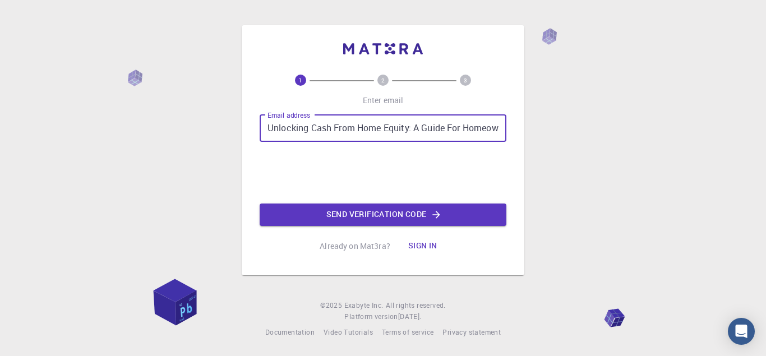
drag, startPoint x: 499, startPoint y: 129, endPoint x: 239, endPoint y: 120, distance: 259.2
click at [239, 120] on div "1 2 3 Enter email Email address Unlocking Cash From Home Equity: A Guide For Ho…" at bounding box center [383, 178] width 766 height 356
type input "[EMAIL_ADDRESS][DOMAIN_NAME]"
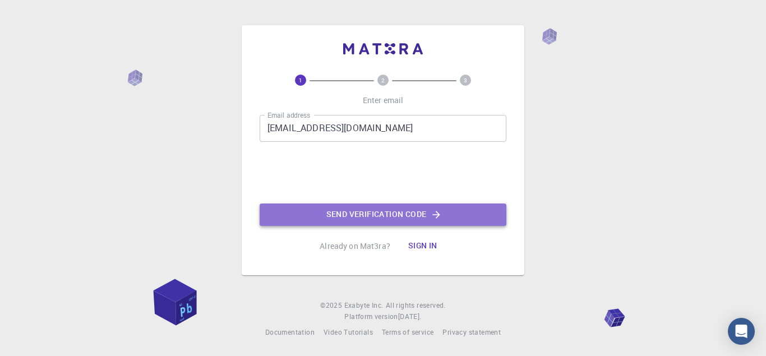
click at [389, 210] on button "Send verification code" at bounding box center [383, 215] width 247 height 22
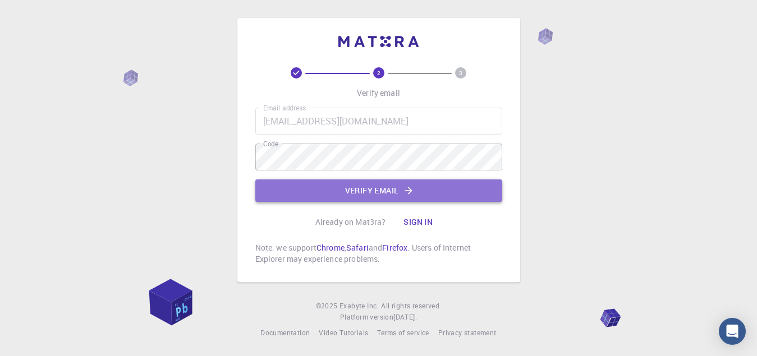
click at [352, 191] on button "Verify email" at bounding box center [378, 190] width 247 height 22
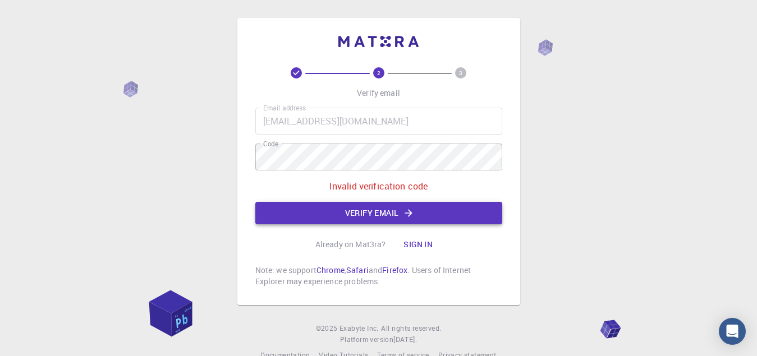
click at [374, 215] on button "Verify email" at bounding box center [378, 213] width 247 height 22
click at [374, 233] on div "Already on Mat3ra? Sign in" at bounding box center [378, 244] width 127 height 22
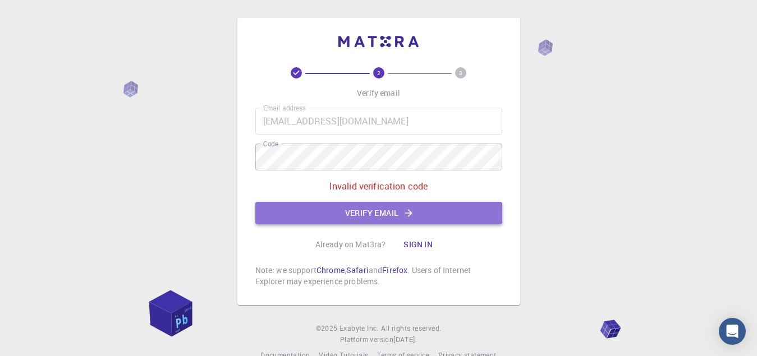
click at [318, 209] on button "Verify email" at bounding box center [378, 213] width 247 height 22
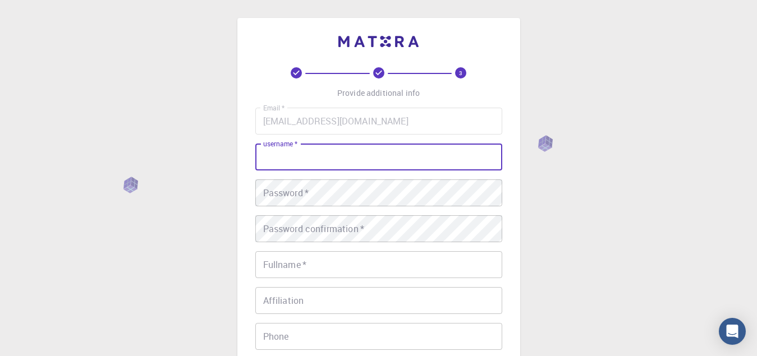
click at [276, 159] on input "username   *" at bounding box center [378, 157] width 247 height 27
click at [298, 121] on input "[EMAIL_ADDRESS][DOMAIN_NAME]" at bounding box center [378, 121] width 247 height 27
click at [274, 165] on input "username   *" at bounding box center [378, 157] width 247 height 27
type input "bekhaled"
click at [281, 194] on div "Password   * Password   *" at bounding box center [378, 192] width 247 height 27
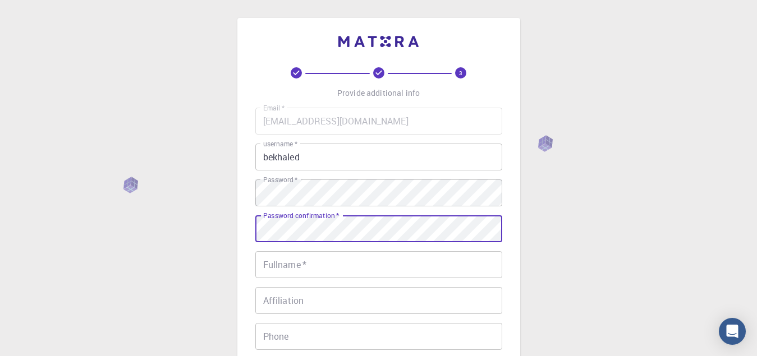
click at [280, 267] on input "Fullname   *" at bounding box center [378, 264] width 247 height 27
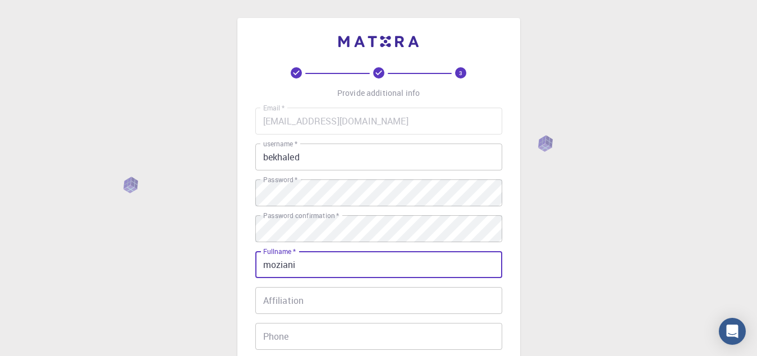
type input "moziani"
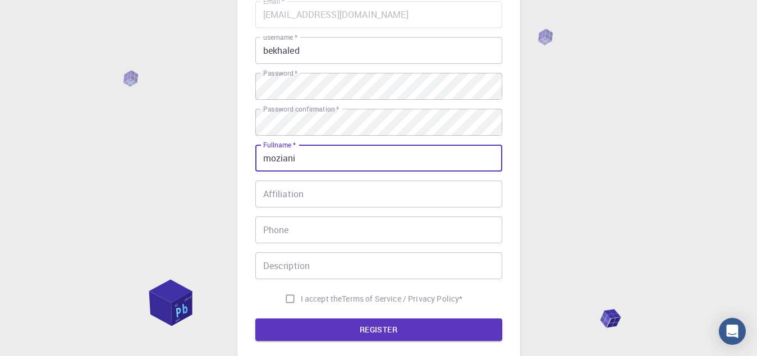
scroll to position [112, 0]
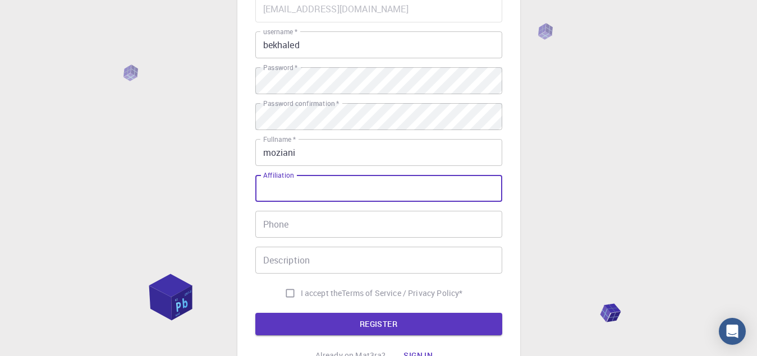
drag, startPoint x: 302, startPoint y: 187, endPoint x: 293, endPoint y: 188, distance: 9.0
click at [293, 188] on input "Affiliation" at bounding box center [378, 188] width 247 height 27
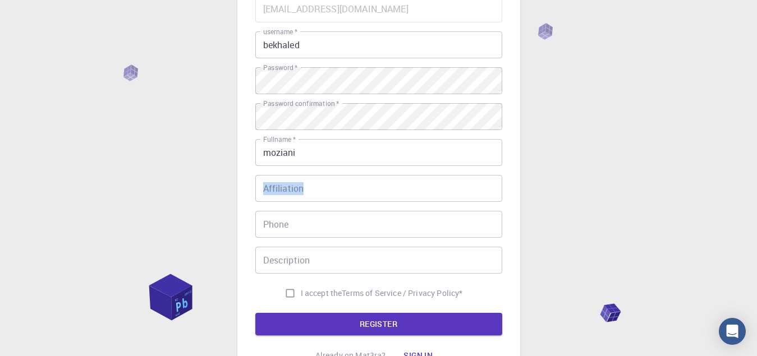
drag, startPoint x: 294, startPoint y: 174, endPoint x: 288, endPoint y: 176, distance: 6.9
click at [288, 176] on div "Email   * [EMAIL_ADDRESS][DOMAIN_NAME] Email   * username   * bekhaled username…" at bounding box center [378, 150] width 247 height 308
copy label "Affiliation"
click at [290, 187] on input "Affiliation" at bounding box center [378, 188] width 247 height 27
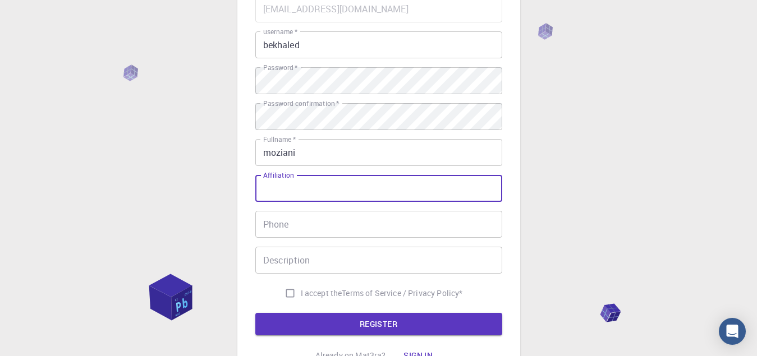
paste input "Algerian"
type input "Algerian"
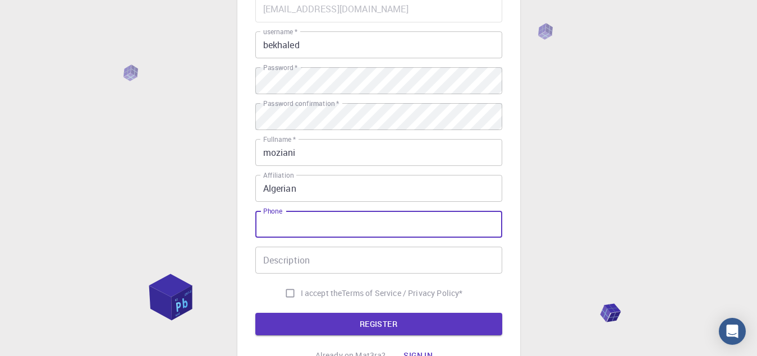
click at [281, 224] on input "Phone" at bounding box center [378, 224] width 247 height 27
type input "213675979697"
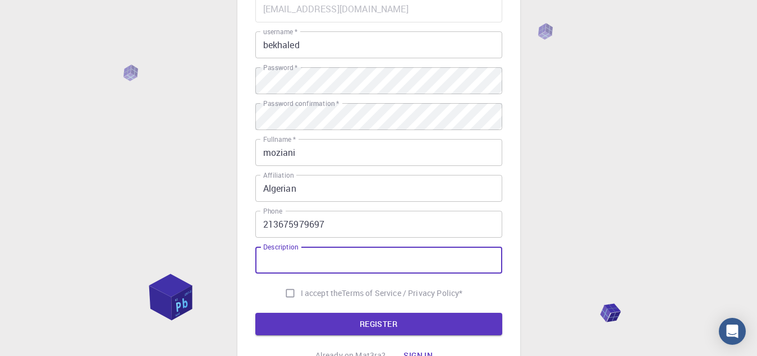
drag, startPoint x: 310, startPoint y: 260, endPoint x: 303, endPoint y: 258, distance: 6.9
click at [305, 259] on input "Description" at bounding box center [378, 260] width 247 height 27
drag, startPoint x: 298, startPoint y: 247, endPoint x: 264, endPoint y: 247, distance: 34.8
click at [269, 248] on div "Description Description" at bounding box center [378, 260] width 247 height 27
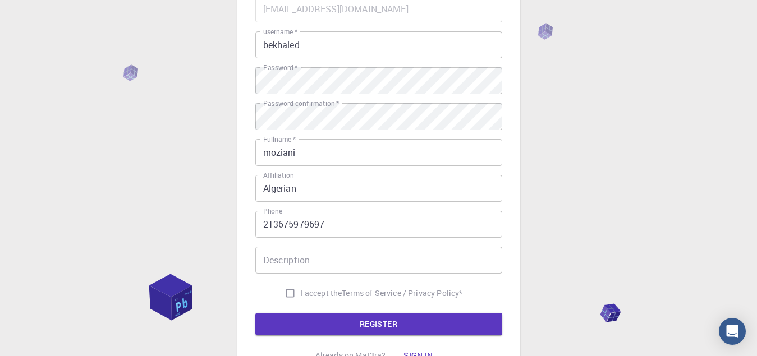
click at [296, 245] on div "Email   * [EMAIL_ADDRESS][DOMAIN_NAME] Email   * username   * bekhaled username…" at bounding box center [378, 150] width 247 height 308
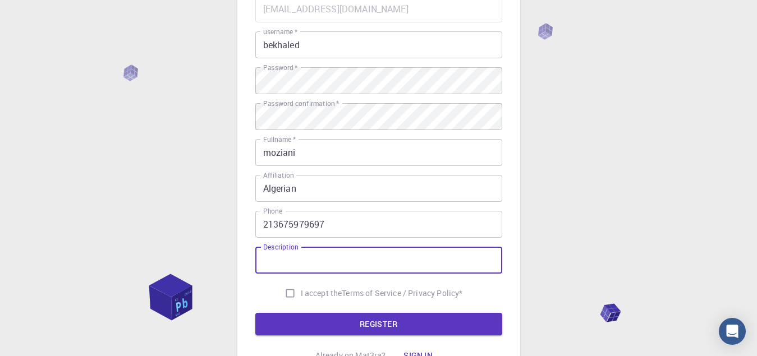
click at [294, 261] on input "Description" at bounding box center [378, 260] width 247 height 27
click at [295, 261] on input "Description" at bounding box center [378, 260] width 247 height 27
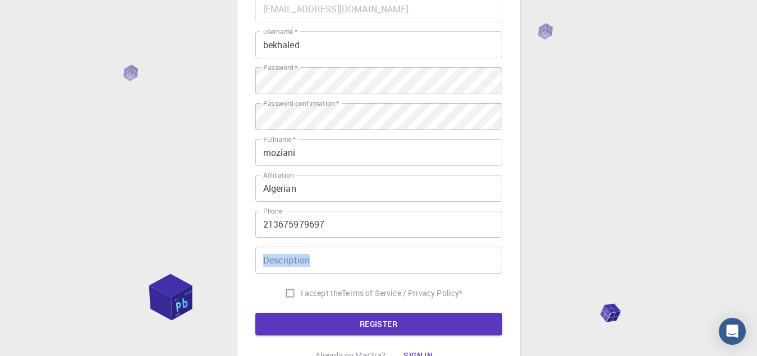
drag, startPoint x: 299, startPoint y: 245, endPoint x: 298, endPoint y: 257, distance: 11.8
click at [298, 257] on div "Email   * [EMAIL_ADDRESS][DOMAIN_NAME] Email   * username   * bekhaled username…" at bounding box center [378, 150] width 247 height 308
copy label "Description"
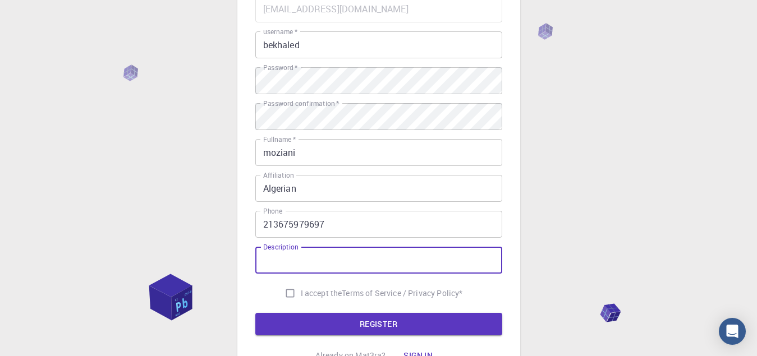
drag, startPoint x: 308, startPoint y: 260, endPoint x: 289, endPoint y: 260, distance: 19.1
click at [289, 260] on input "Description" at bounding box center [378, 260] width 247 height 27
paste input "A normal human being"
type input "A normal human being"
click at [285, 290] on input "I accept the Terms of Service / Privacy Policy *" at bounding box center [289, 293] width 21 height 21
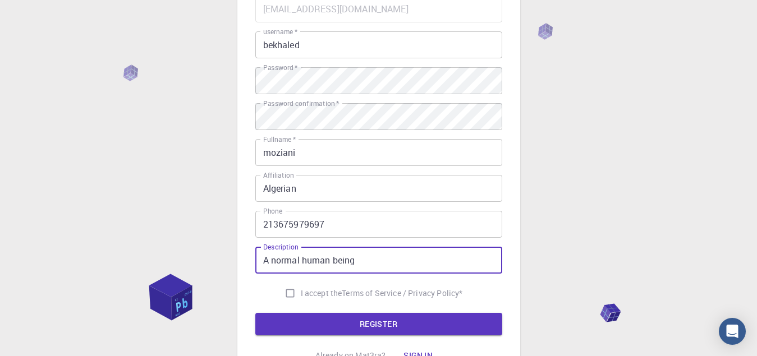
checkbox input "true"
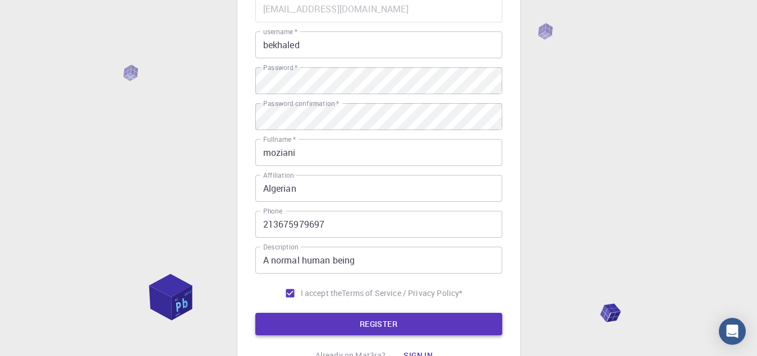
click at [347, 326] on button "REGISTER" at bounding box center [378, 324] width 247 height 22
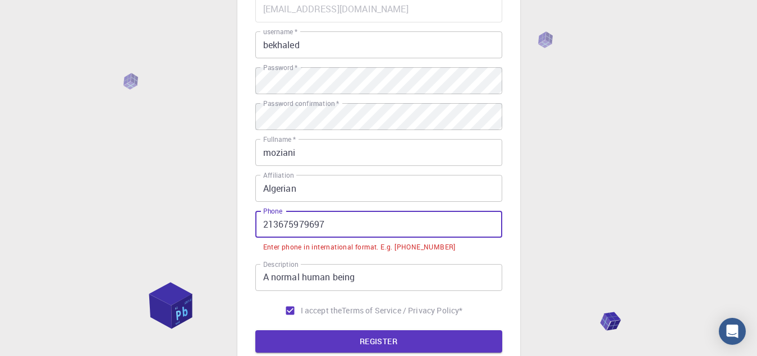
click at [261, 225] on input "213675979697" at bounding box center [378, 224] width 247 height 27
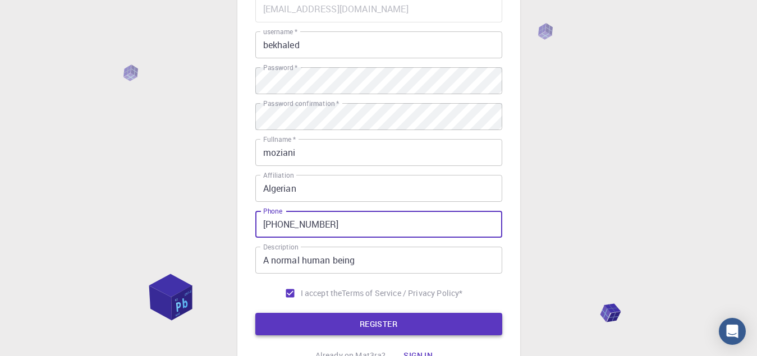
type input "[PHONE_NUMBER]"
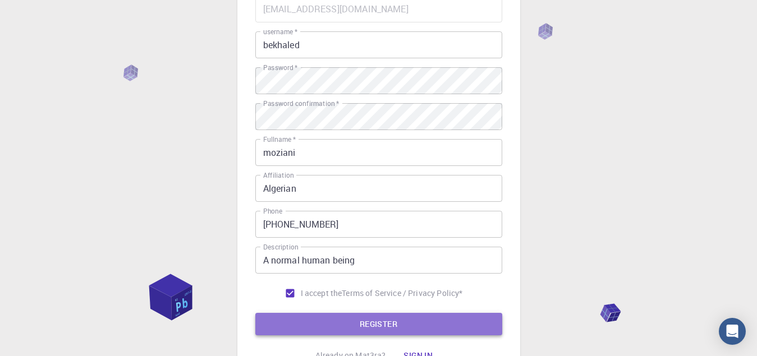
click at [351, 325] on button "REGISTER" at bounding box center [378, 324] width 247 height 22
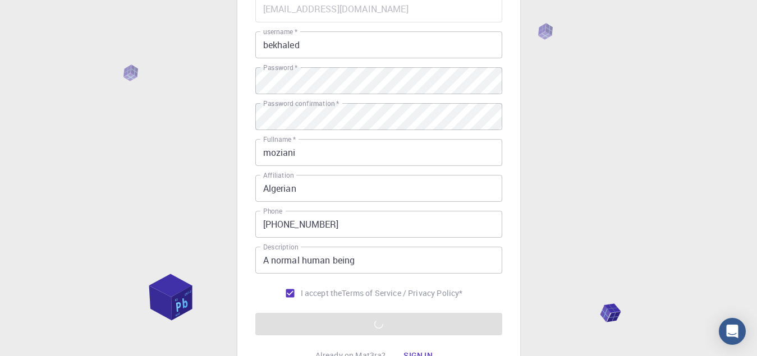
scroll to position [168, 0]
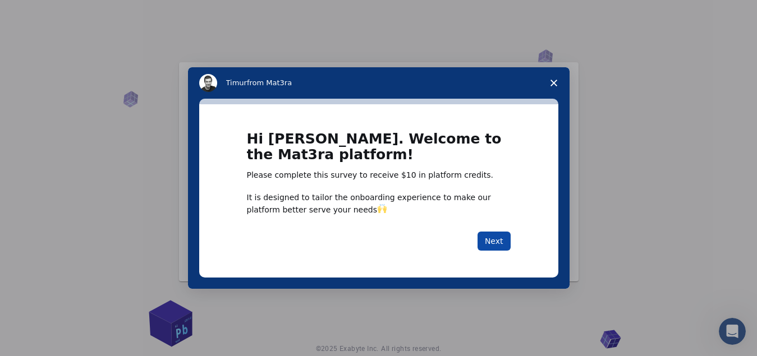
click at [495, 238] on button "Next" at bounding box center [493, 241] width 33 height 19
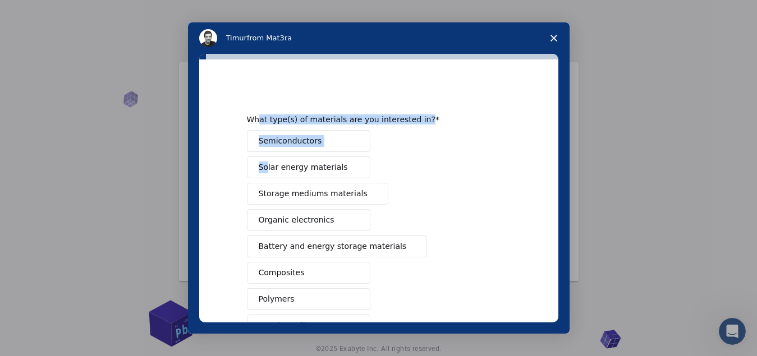
drag, startPoint x: 257, startPoint y: 111, endPoint x: 265, endPoint y: 164, distance: 53.3
click at [265, 164] on div "What type(s) of materials are you interested in? Semiconductors Solar energy ma…" at bounding box center [379, 283] width 264 height 394
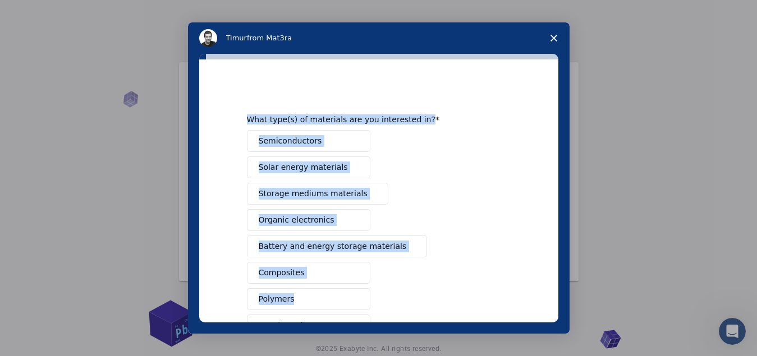
drag, startPoint x: 238, startPoint y: 110, endPoint x: 291, endPoint y: 299, distance: 196.7
click at [292, 301] on div "What type(s) of materials are you interested in? Semiconductors Solar energy ma…" at bounding box center [378, 190] width 359 height 263
copy div "What type(s) of materials are you interested in? Semiconductors Solar energy ma…"
click at [407, 163] on div "Semiconductors Solar energy materials Storage mediums materials Organic electro…" at bounding box center [379, 286] width 264 height 312
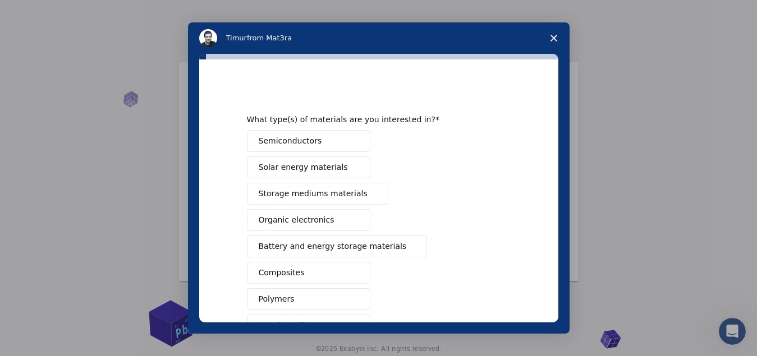
click at [316, 168] on span "Solar energy materials" at bounding box center [303, 168] width 89 height 12
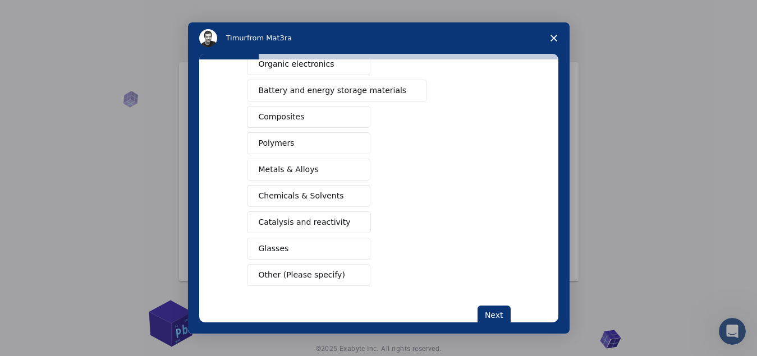
scroll to position [185, 0]
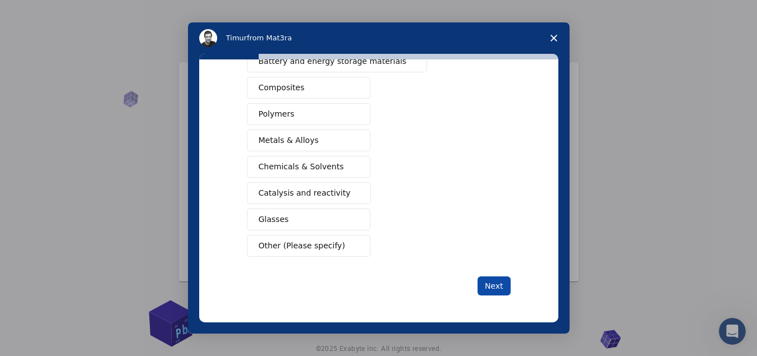
click at [492, 283] on button "Next" at bounding box center [493, 285] width 33 height 19
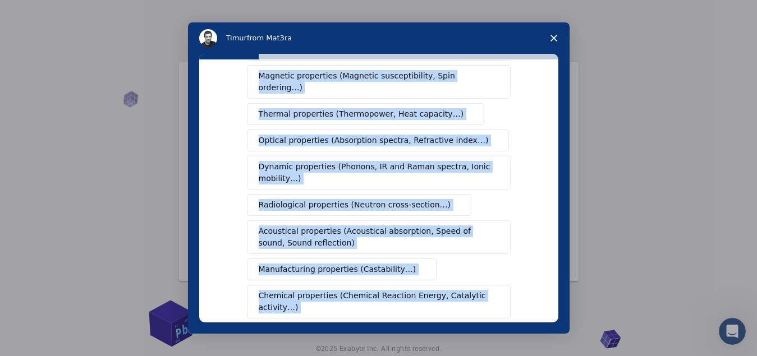
scroll to position [243, 0]
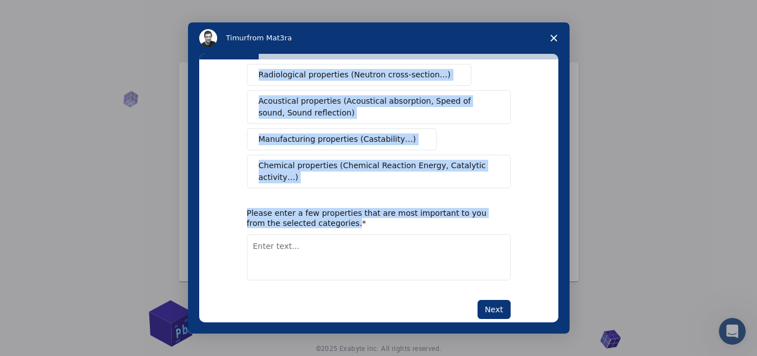
drag, startPoint x: 244, startPoint y: 85, endPoint x: 322, endPoint y: 198, distance: 137.5
click at [322, 198] on div "What type(s) of properties are you interested in? Mechanical properties (Surfac…" at bounding box center [378, 190] width 359 height 263
copy div "What type(s) of properties are you interested in? Mechanical properties (Surfac…"
click at [491, 113] on div "Mechanical properties (Surface energy, Poisson's ratio, Stability, Elastic Cons…" at bounding box center [379, 24] width 264 height 330
click at [513, 91] on div "What type(s) of properties are you interested in? Mechanical properties (Surfac…" at bounding box center [378, 190] width 359 height 263
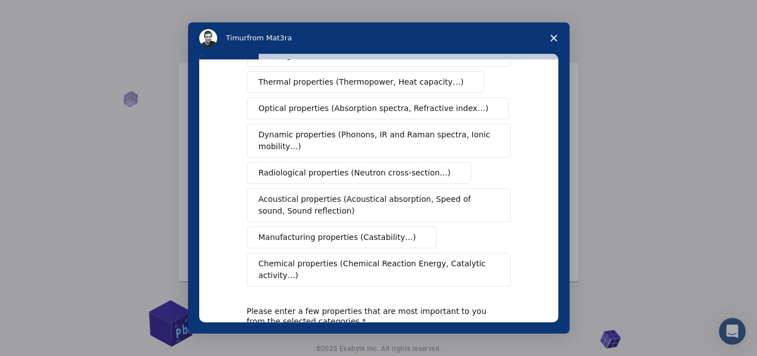
scroll to position [131, 0]
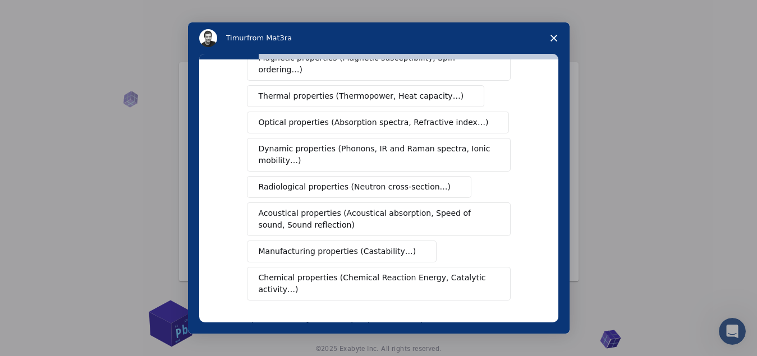
click at [279, 181] on span "Radiological properties (Neutron cross-section…)" at bounding box center [355, 187] width 192 height 12
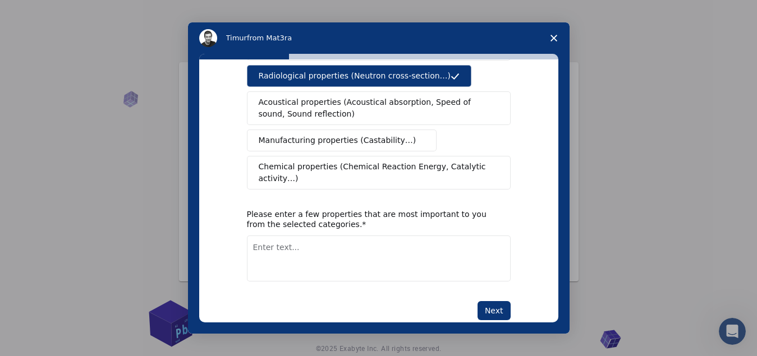
scroll to position [243, 0]
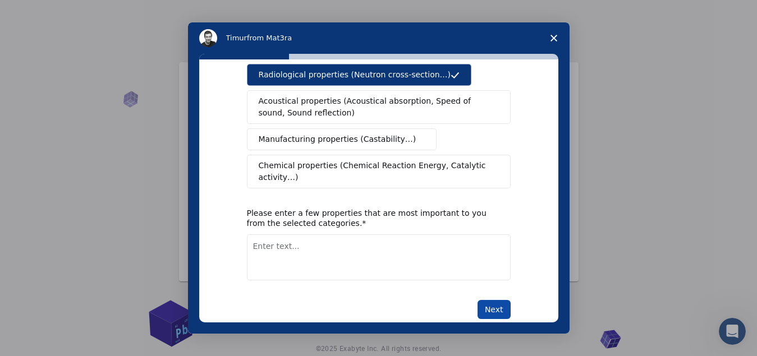
click at [490, 300] on button "Next" at bounding box center [493, 309] width 33 height 19
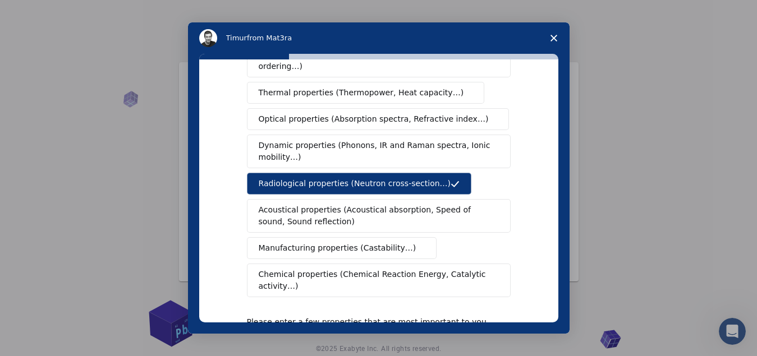
scroll to position [75, 0]
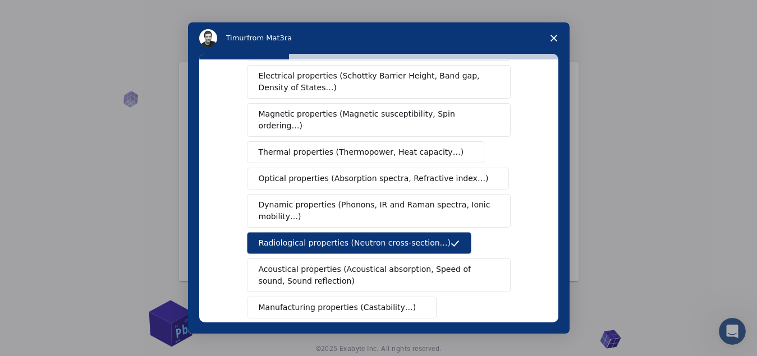
drag, startPoint x: 253, startPoint y: 228, endPoint x: 315, endPoint y: 227, distance: 62.3
click at [315, 232] on button "Radiological properties (Neutron cross-section…)" at bounding box center [359, 243] width 225 height 22
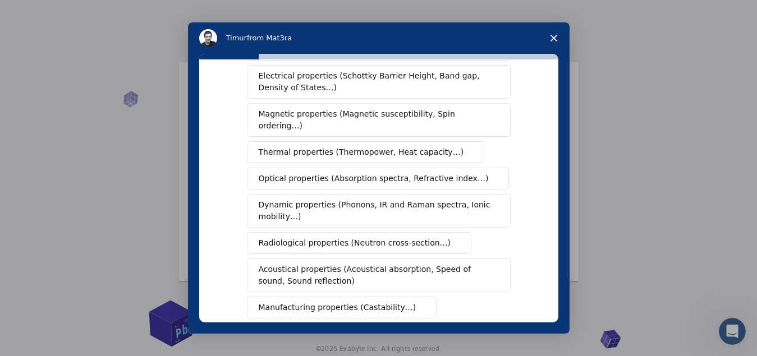
drag, startPoint x: 255, startPoint y: 231, endPoint x: 363, endPoint y: 225, distance: 108.4
click at [338, 232] on button "Radiological properties (Neutron cross-section…)" at bounding box center [359, 243] width 225 height 22
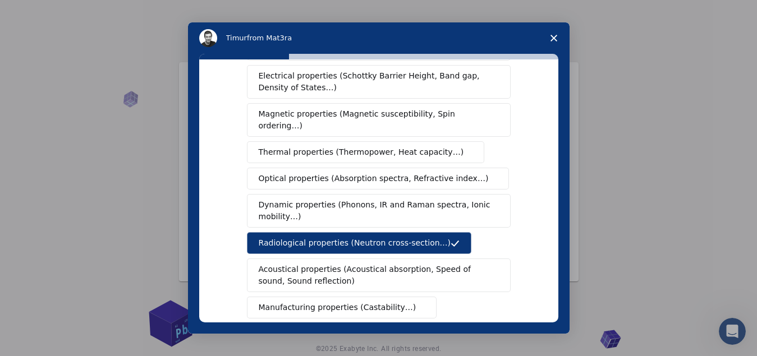
click at [259, 237] on span "Radiological properties (Neutron cross-section…)" at bounding box center [355, 243] width 192 height 12
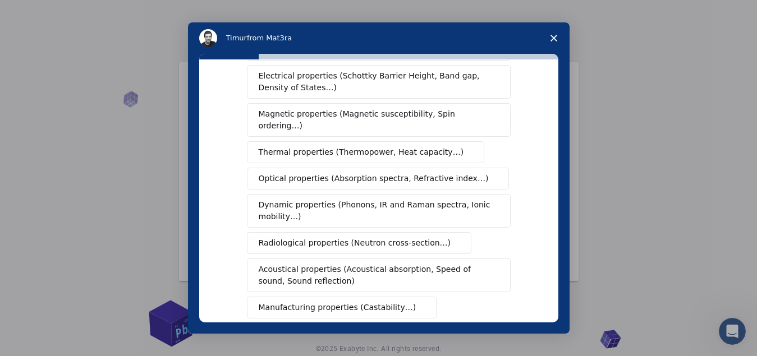
click at [259, 237] on span "Radiological properties (Neutron cross-section…)" at bounding box center [355, 243] width 192 height 12
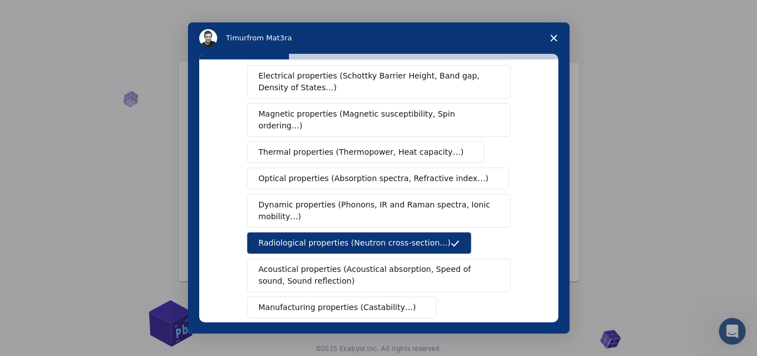
click at [262, 237] on span "Radiological properties (Neutron cross-section…)" at bounding box center [355, 243] width 192 height 12
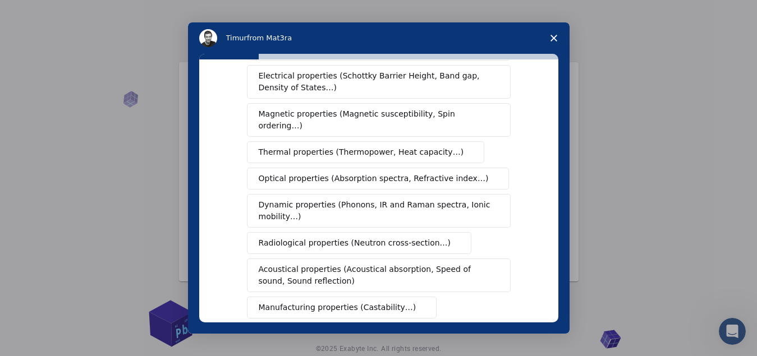
click at [262, 237] on span "Radiological properties (Neutron cross-section…)" at bounding box center [355, 243] width 192 height 12
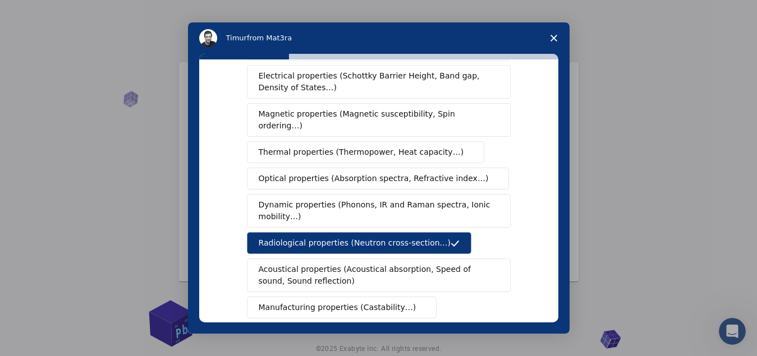
click at [265, 237] on span "Radiological properties (Neutron cross-section…)" at bounding box center [355, 243] width 192 height 12
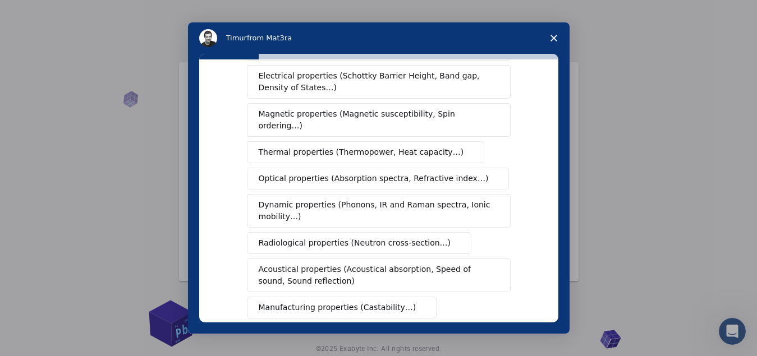
drag, startPoint x: 418, startPoint y: 232, endPoint x: 233, endPoint y: 218, distance: 185.6
click at [233, 218] on div "What type(s) of properties are you interested in? Mechanical properties (Surfac…" at bounding box center [378, 190] width 359 height 263
drag, startPoint x: 262, startPoint y: 230, endPoint x: 268, endPoint y: 231, distance: 5.6
click at [266, 237] on span "Radiological properties (Neutron cross-section…)" at bounding box center [355, 243] width 192 height 12
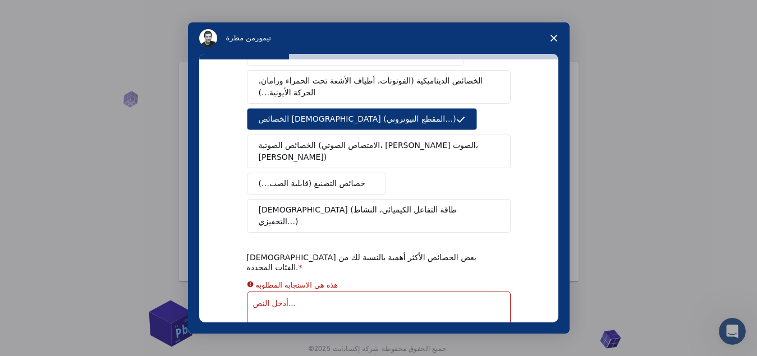
scroll to position [186, 0]
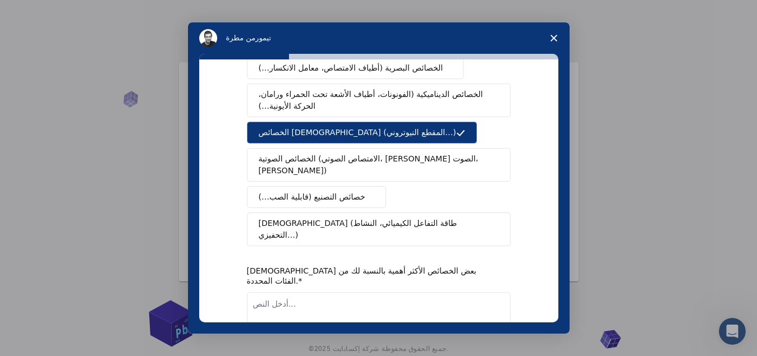
click at [264, 292] on textarea "أدخل النص..." at bounding box center [379, 315] width 264 height 46
paste textarea "The radioactive properties of neutron radiation include its high penetrating po…"
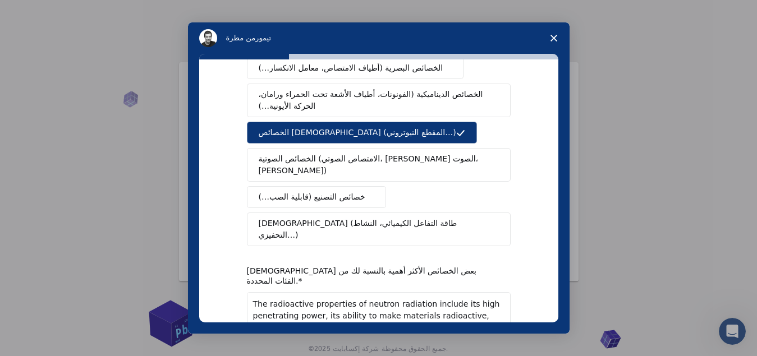
type textarea "The radioactive properties of neutron radiation include its high penetrating po…"
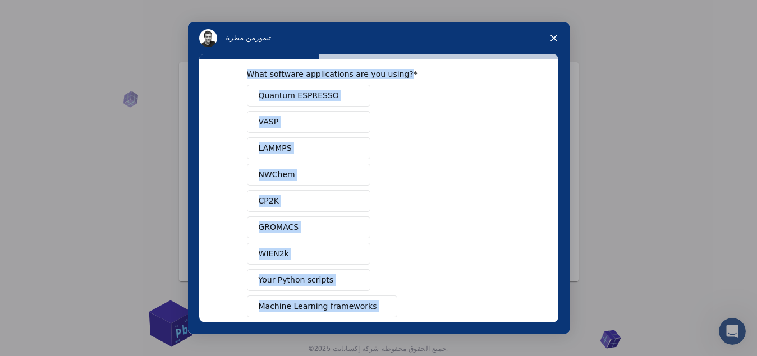
scroll to position [104, 0]
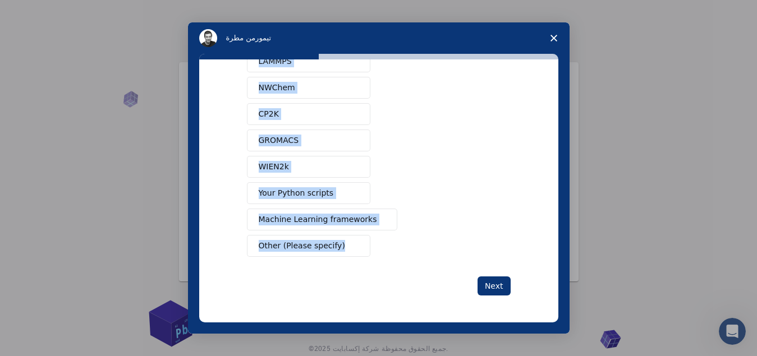
drag, startPoint x: 243, startPoint y: 89, endPoint x: 358, endPoint y: 234, distance: 184.9
click at [358, 234] on div "What software applications are you using? Quantum ESPRESSO VASP LAMMPS NWChem C…" at bounding box center [379, 119] width 264 height 275
copy div "What software applications are you using? Quantum ESPRESSO VASP LAMMPS NWChem C…"
click at [428, 209] on div "Quantum ESPRESSO VASP LAMMPS NWChem CP2K GROMACS WIEN2k Your Python scripts Mac…" at bounding box center [379, 127] width 264 height 259
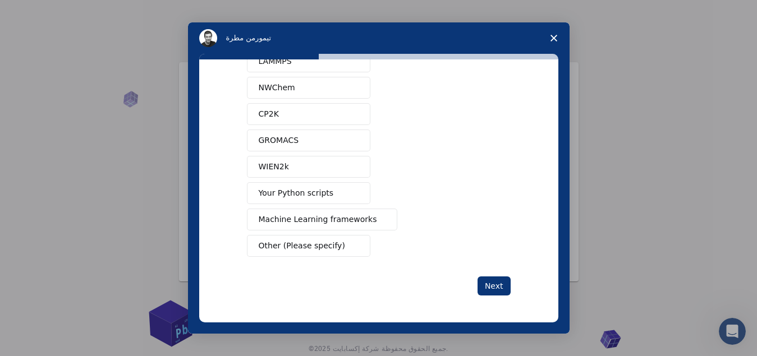
click at [276, 164] on span "WIEN2k" at bounding box center [274, 167] width 30 height 12
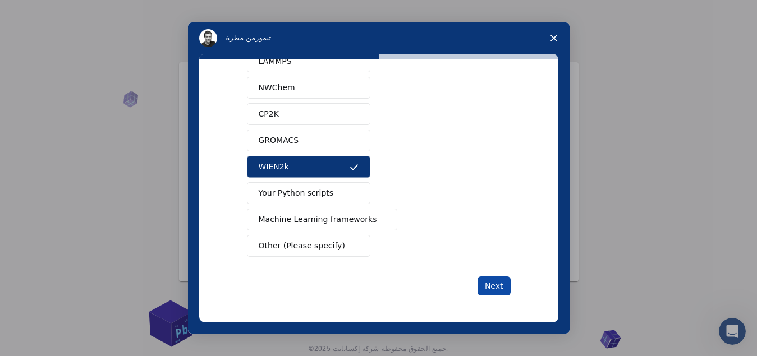
click at [497, 287] on button "Next" at bounding box center [493, 285] width 33 height 19
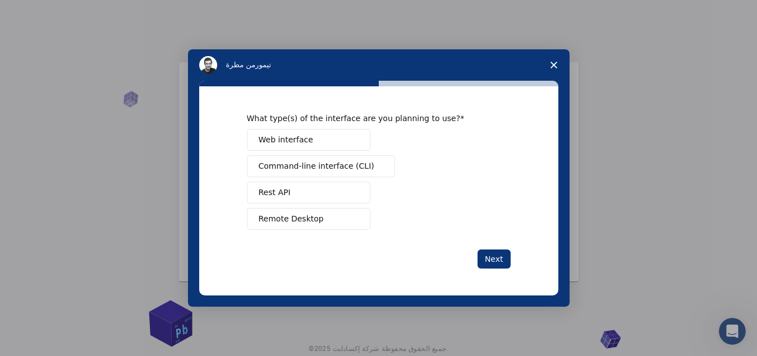
scroll to position [0, 0]
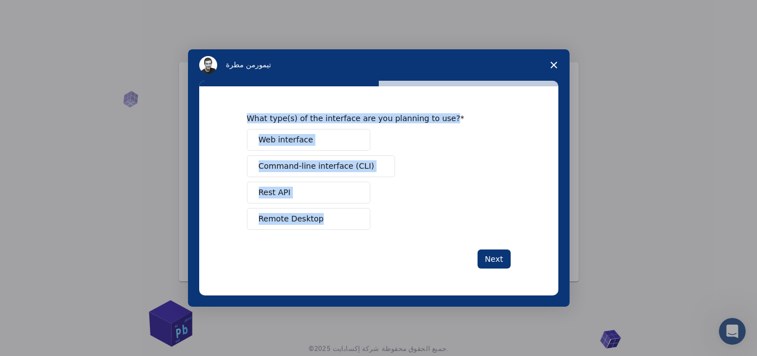
drag, startPoint x: 247, startPoint y: 108, endPoint x: 325, endPoint y: 225, distance: 140.3
click at [325, 225] on div "What type(s) of the interface are you planning to use? Web interface Command-li…" at bounding box center [378, 190] width 359 height 209
copy div "What type(s) of the interface are you planning to use? Web interface Command-li…"
click at [328, 190] on button "Rest API" at bounding box center [308, 193] width 123 height 22
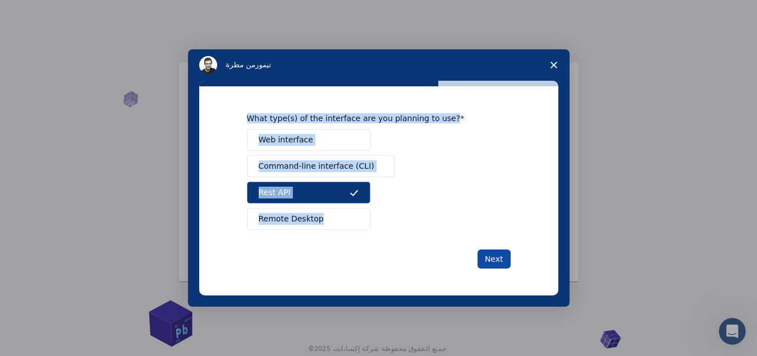
click at [497, 262] on button "Next" at bounding box center [493, 259] width 33 height 19
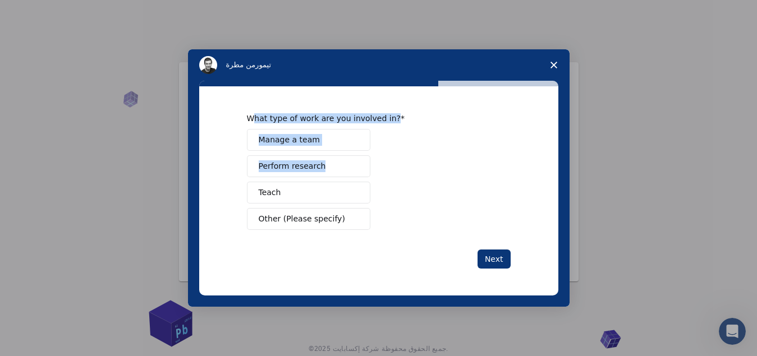
drag, startPoint x: 252, startPoint y: 113, endPoint x: 319, endPoint y: 164, distance: 83.6
click at [319, 164] on div "What type of work are you involved in? Manage a team Perform research Teach Oth…" at bounding box center [378, 190] width 359 height 209
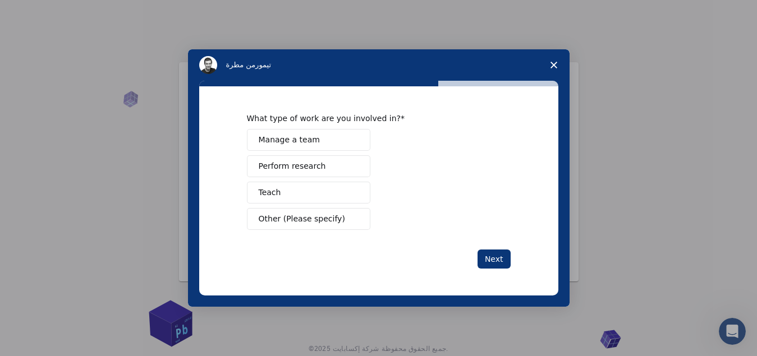
click at [434, 165] on div "Manage a team Perform research Teach Other (Please specify)" at bounding box center [379, 179] width 264 height 101
click at [321, 168] on button "Perform research" at bounding box center [308, 166] width 123 height 22
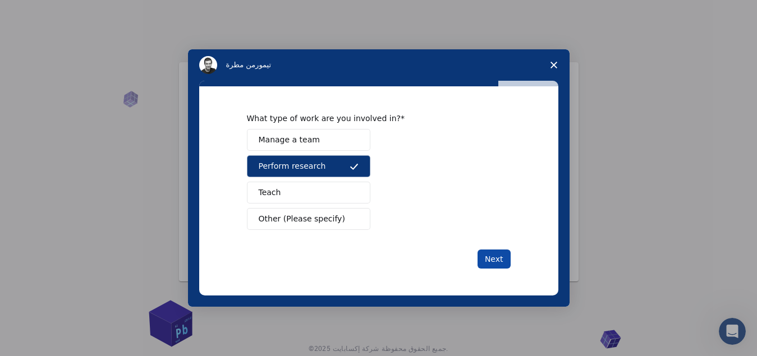
click at [500, 258] on button "Next" at bounding box center [493, 259] width 33 height 19
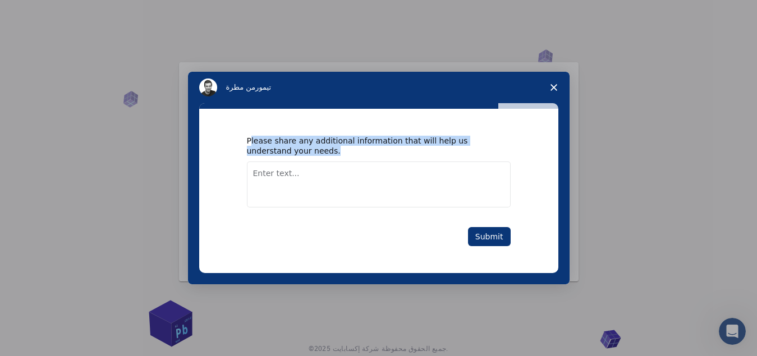
drag, startPoint x: 252, startPoint y: 136, endPoint x: 262, endPoint y: 162, distance: 27.7
click at [262, 162] on div "Please share any additional information that will help us understand your needs." at bounding box center [379, 172] width 264 height 72
drag, startPoint x: 242, startPoint y: 131, endPoint x: 296, endPoint y: 162, distance: 61.3
click at [296, 162] on div "Please share any additional information that will help us understand your needs…" at bounding box center [378, 191] width 359 height 164
copy div "Please share any additional information that will help us understand your needs."
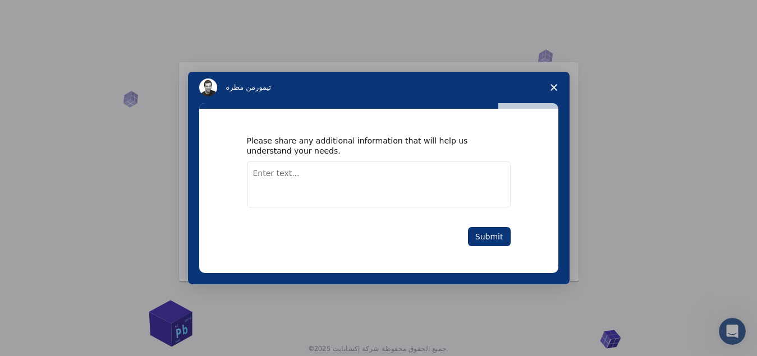
click at [280, 162] on textarea "Enter text..." at bounding box center [379, 185] width 264 height 46
paste textarea "Make money"
type textarea "Make money"
click at [484, 238] on button "Submit" at bounding box center [489, 236] width 43 height 19
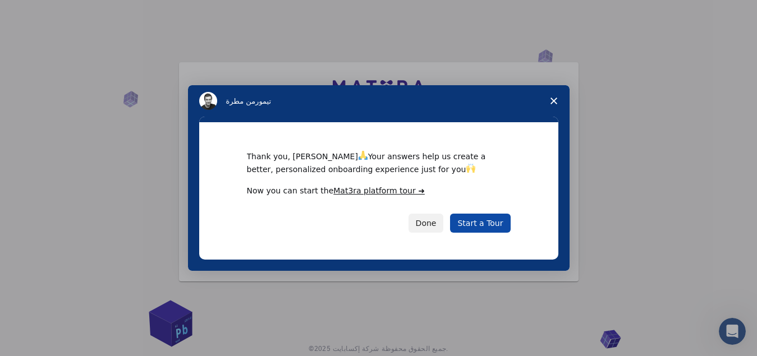
click at [478, 223] on link "Start a Tour" at bounding box center [480, 223] width 60 height 19
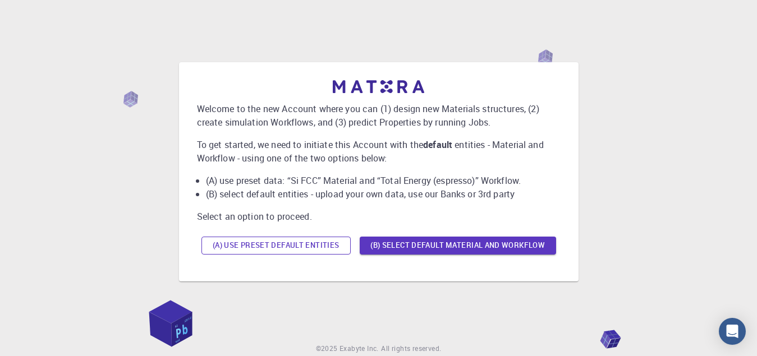
click at [275, 247] on button "(A) Use preset default entities" at bounding box center [275, 246] width 149 height 18
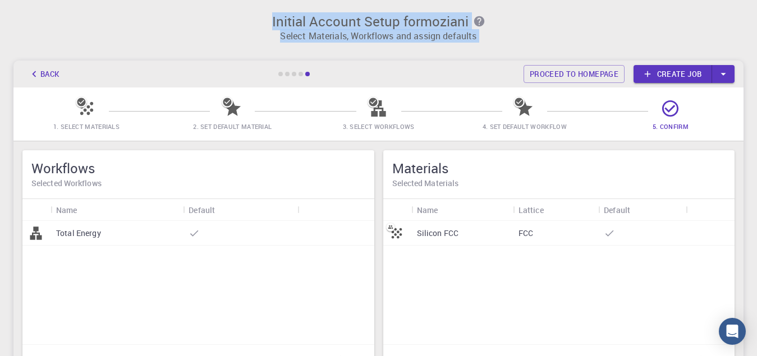
drag, startPoint x: 271, startPoint y: 22, endPoint x: 416, endPoint y: 48, distance: 146.9
click at [416, 48] on div "Initial Account Setup for moziani Select Materials, Workflows and assign defaul…" at bounding box center [378, 231] width 757 height 462
copy div "Initial Account Setup for moziani Select Materials, Workflows and assign defaul…"
click at [574, 72] on link "Proceed to homepage" at bounding box center [573, 74] width 101 height 18
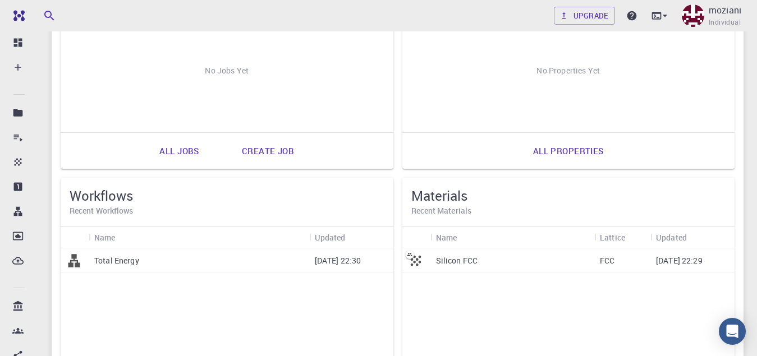
scroll to position [183, 0]
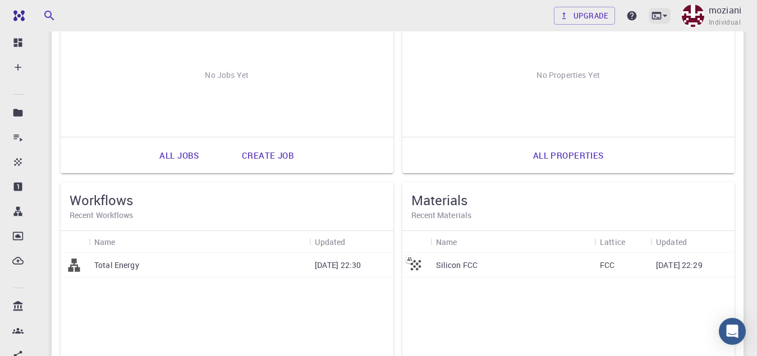
click at [665, 15] on icon at bounding box center [664, 15] width 11 height 11
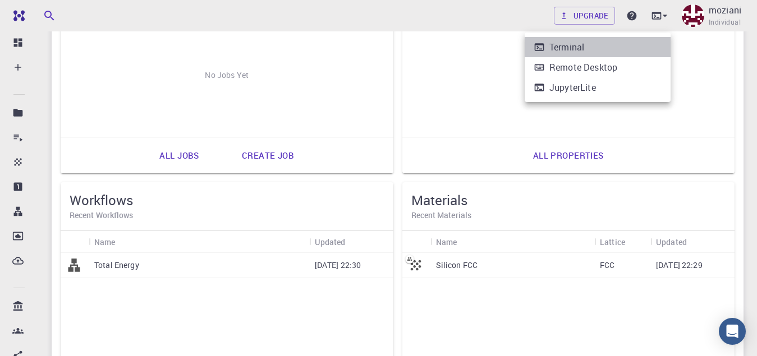
click at [568, 47] on div "Terminal" at bounding box center [566, 46] width 35 height 13
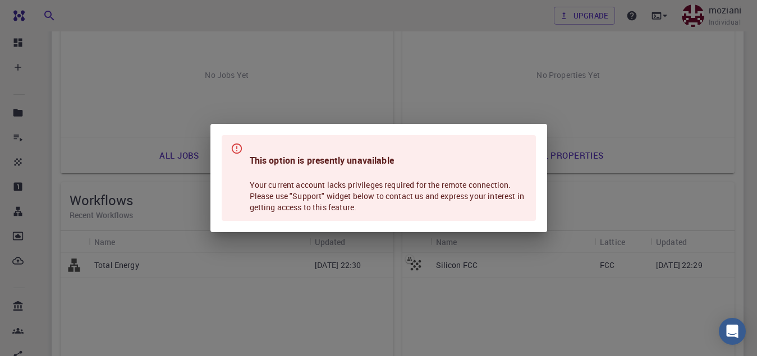
click at [459, 79] on div "This option is presently unavailable Your current account lacks privileges requ…" at bounding box center [378, 178] width 757 height 356
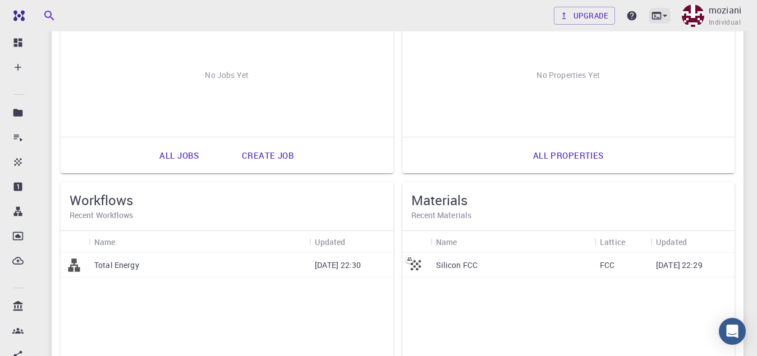
click at [668, 15] on icon at bounding box center [664, 15] width 11 height 11
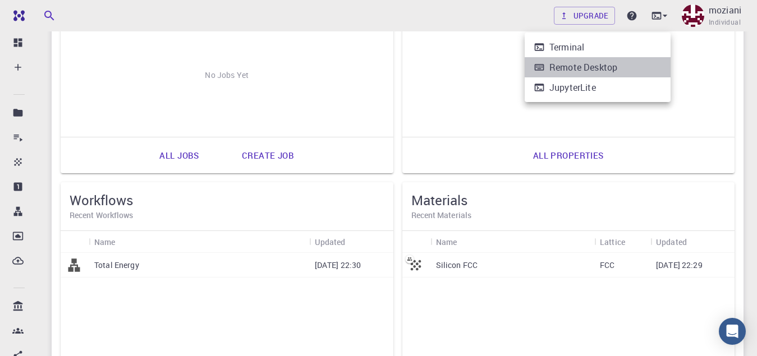
click at [665, 69] on li "Remote Desktop" at bounding box center [597, 67] width 146 height 20
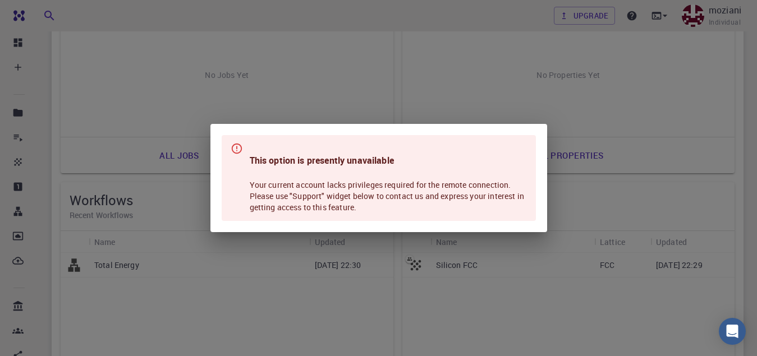
click at [399, 84] on div "This option is presently unavailable Your current account lacks privileges requ…" at bounding box center [378, 178] width 757 height 356
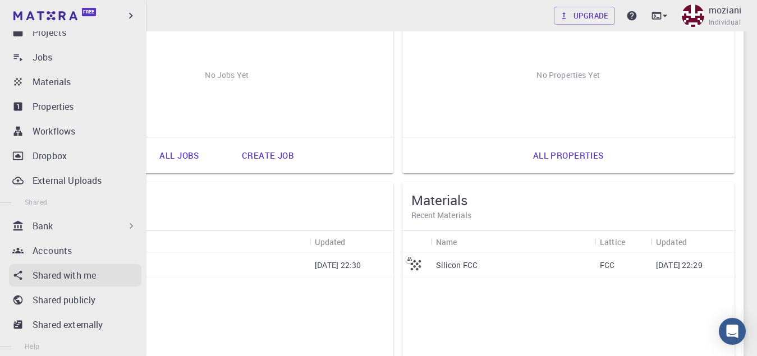
scroll to position [112, 0]
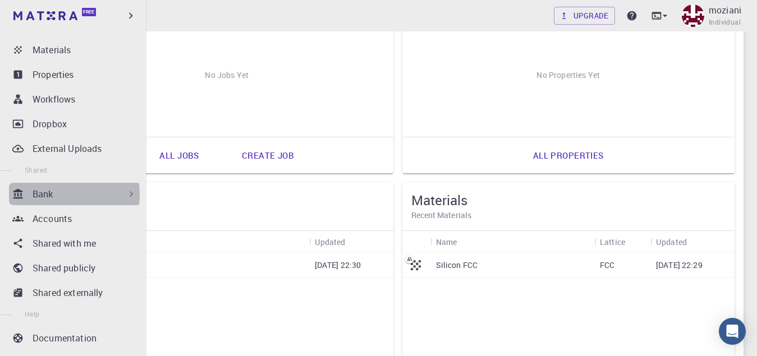
click at [48, 194] on p "Bank" at bounding box center [43, 193] width 21 height 13
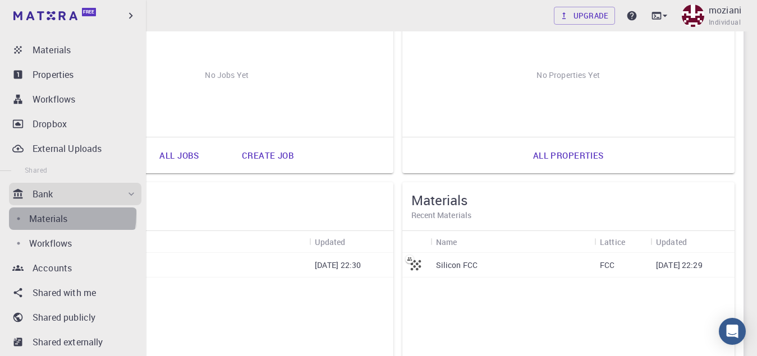
click at [41, 214] on p "Materials" at bounding box center [48, 218] width 38 height 13
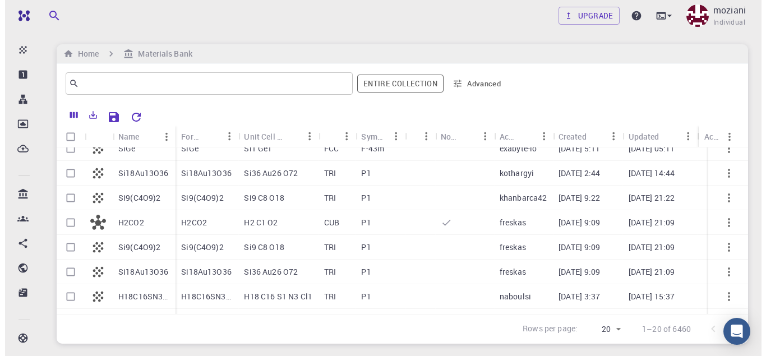
scroll to position [56, 0]
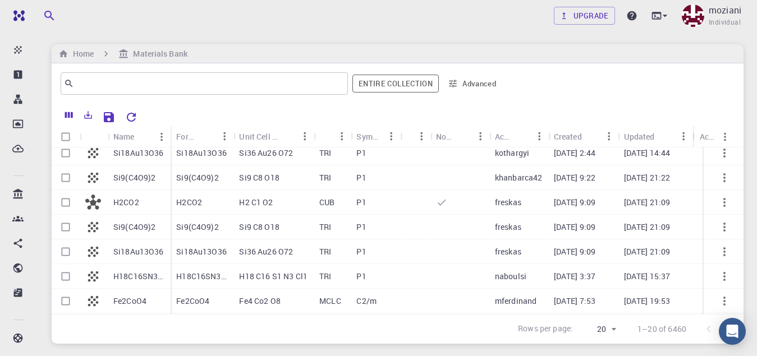
click at [436, 201] on icon at bounding box center [441, 202] width 11 height 11
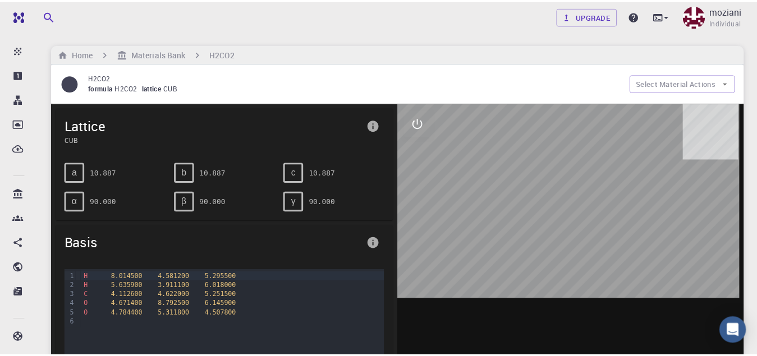
scroll to position [127, 0]
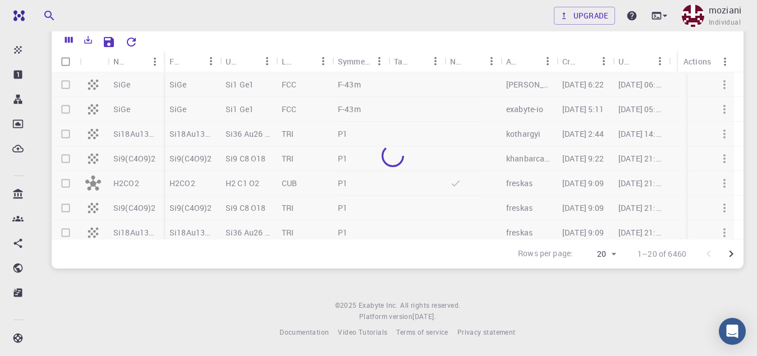
scroll to position [75, 0]
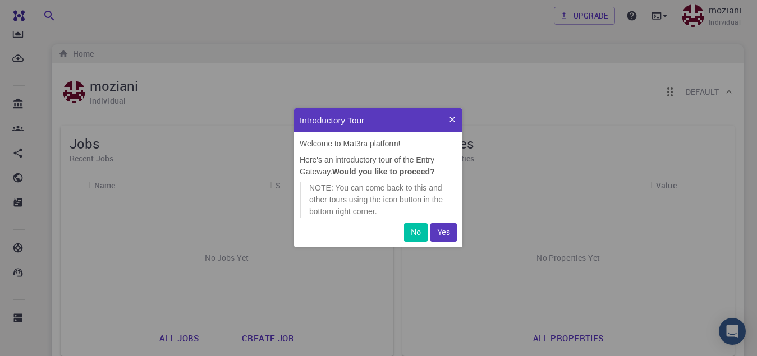
scroll to position [130, 159]
click at [440, 230] on p "Yes" at bounding box center [443, 233] width 13 height 12
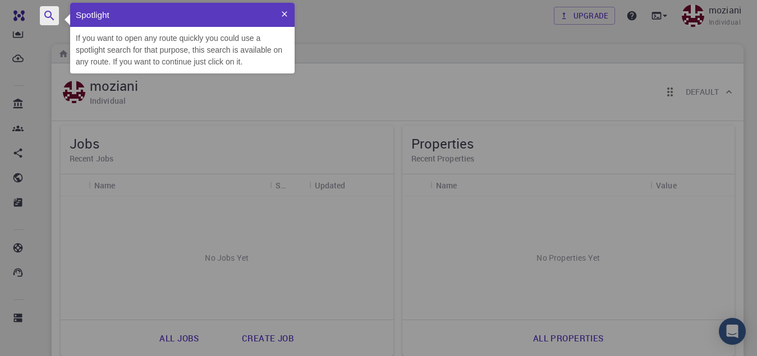
scroll to position [61, 215]
click at [159, 43] on p "If you want to open any route quickly you could use a spotlight search for that…" at bounding box center [182, 50] width 213 height 35
click at [285, 13] on icon at bounding box center [284, 14] width 9 height 9
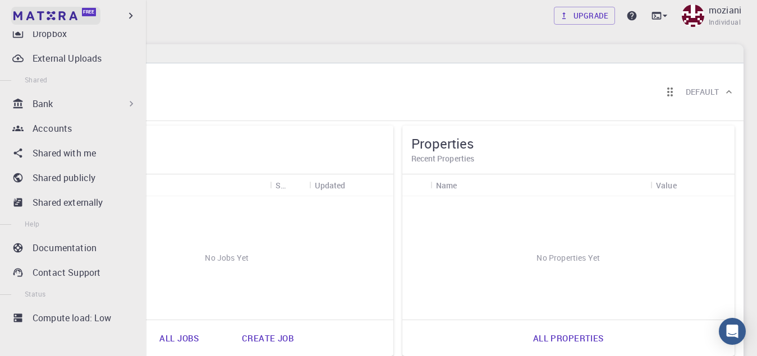
click at [14, 13] on link "Free" at bounding box center [55, 16] width 89 height 18
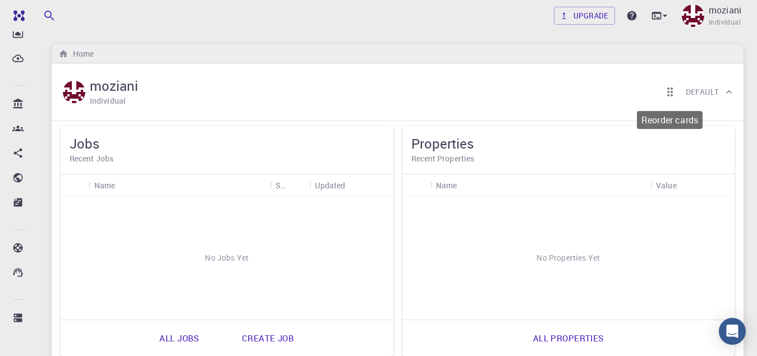
click at [674, 93] on icon "Reorder cards" at bounding box center [669, 91] width 13 height 13
